Goal: Navigation & Orientation: Understand site structure

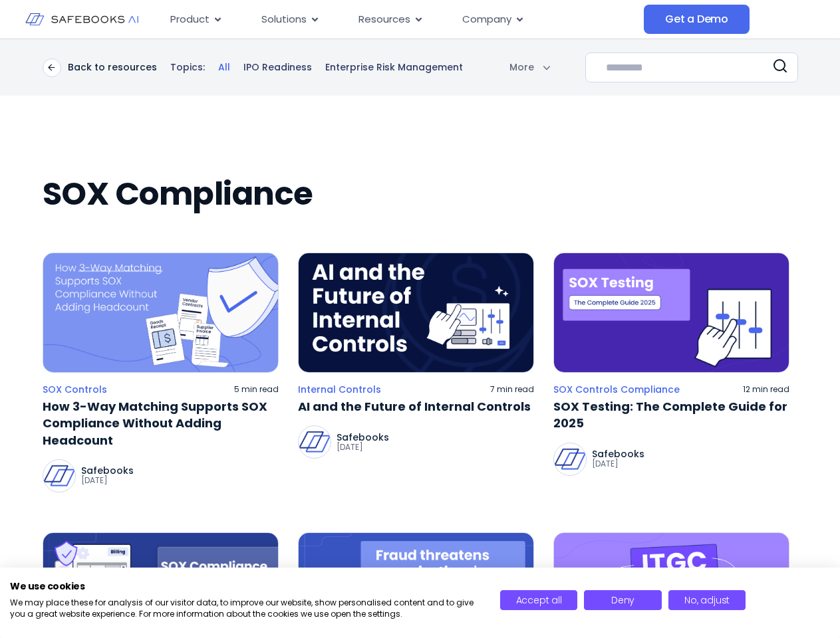
click at [402, 19] on span "Resources" at bounding box center [384, 19] width 52 height 15
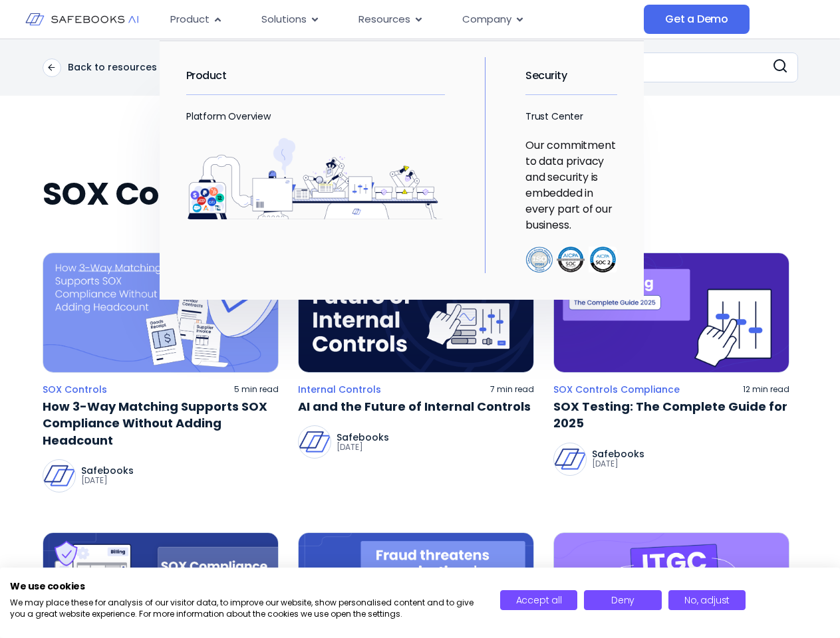
click at [196, 19] on span "Product" at bounding box center [189, 19] width 39 height 15
click at [217, 19] on icon "Menu" at bounding box center [218, 19] width 6 height 4
click at [290, 19] on span "Solutions" at bounding box center [283, 19] width 45 height 15
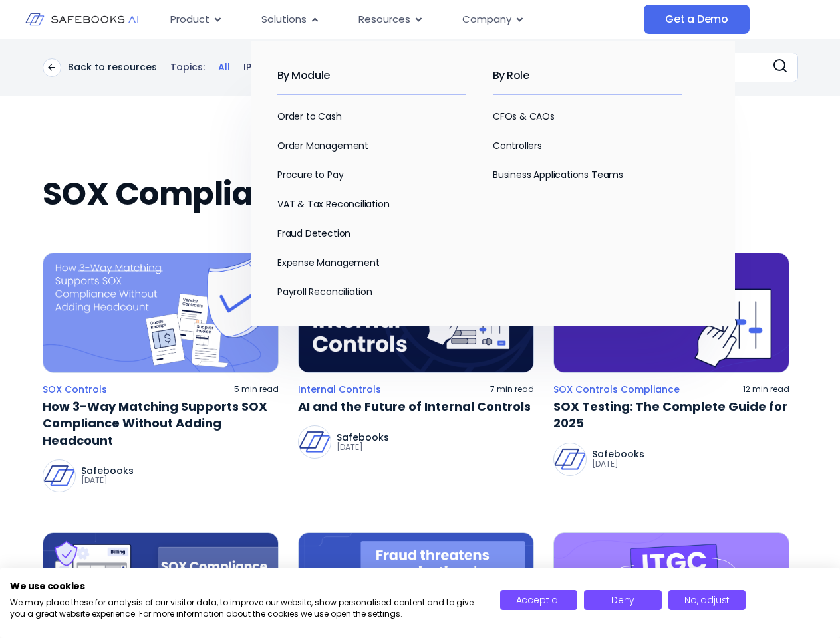
click at [314, 19] on icon "Menu" at bounding box center [315, 19] width 6 height 4
click at [390, 19] on span "Resources" at bounding box center [384, 19] width 52 height 15
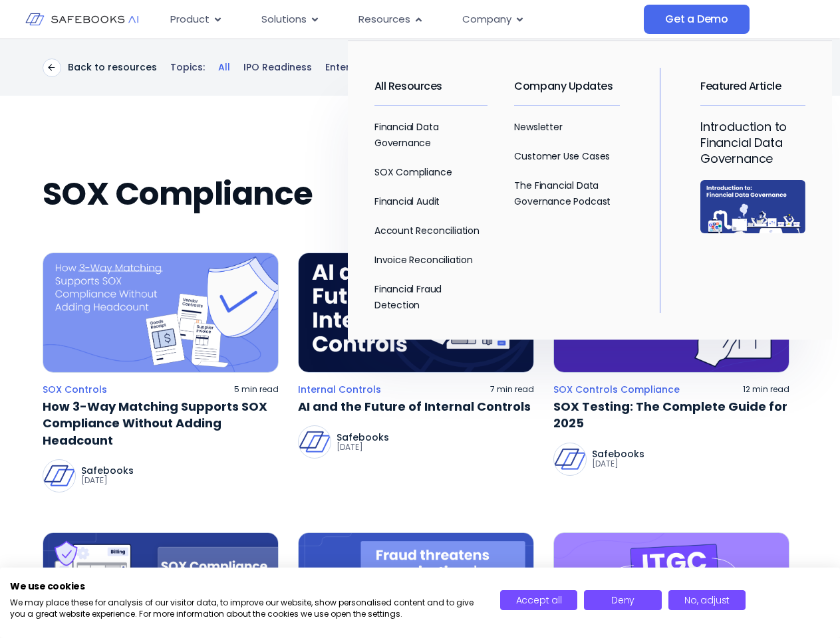
click at [417, 19] on icon "Menu" at bounding box center [418, 19] width 6 height 4
click at [492, 19] on span "Company" at bounding box center [486, 19] width 49 height 15
click at [0, 0] on icon "Menu" at bounding box center [0, 0] width 0 height 0
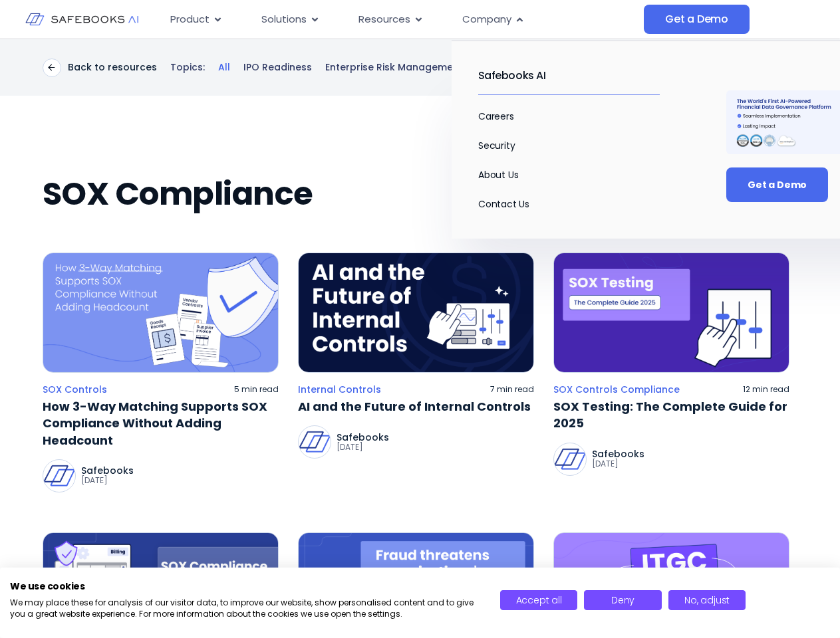
click at [497, 67] on h2 "Safebooks AI" at bounding box center [568, 75] width 181 height 37
